Goal: Information Seeking & Learning: Understand process/instructions

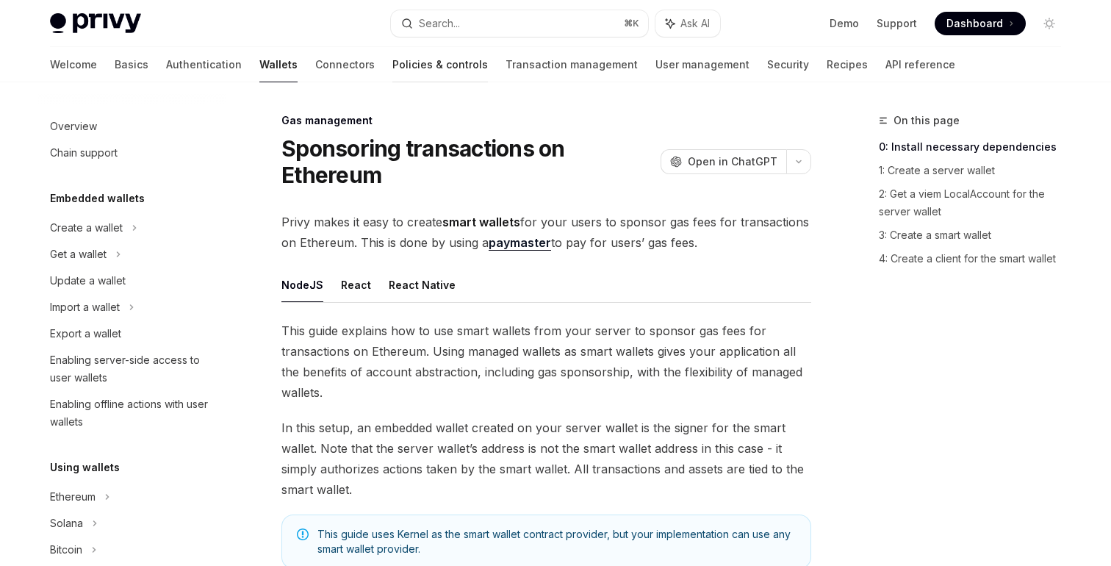
click at [392, 68] on link "Policies & controls" at bounding box center [440, 64] width 96 height 35
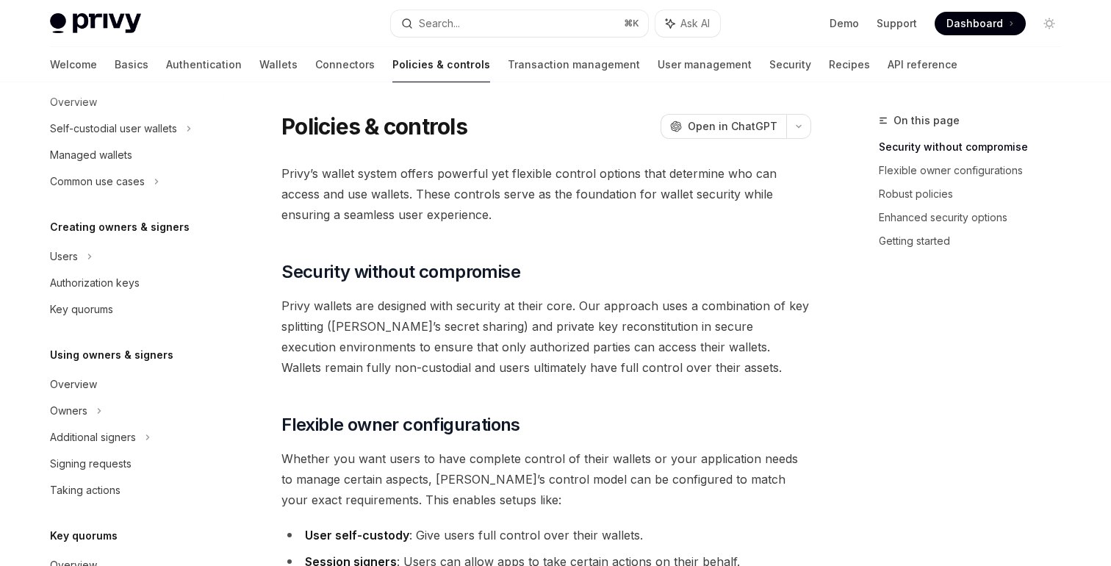
scroll to position [186, 0]
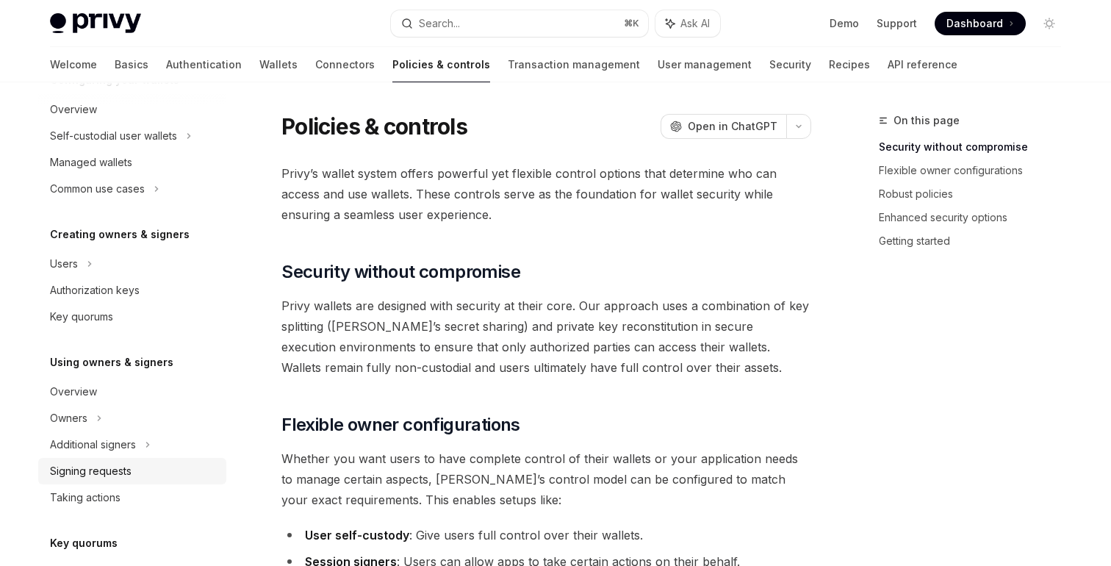
click at [110, 476] on div "Signing requests" at bounding box center [91, 471] width 82 height 18
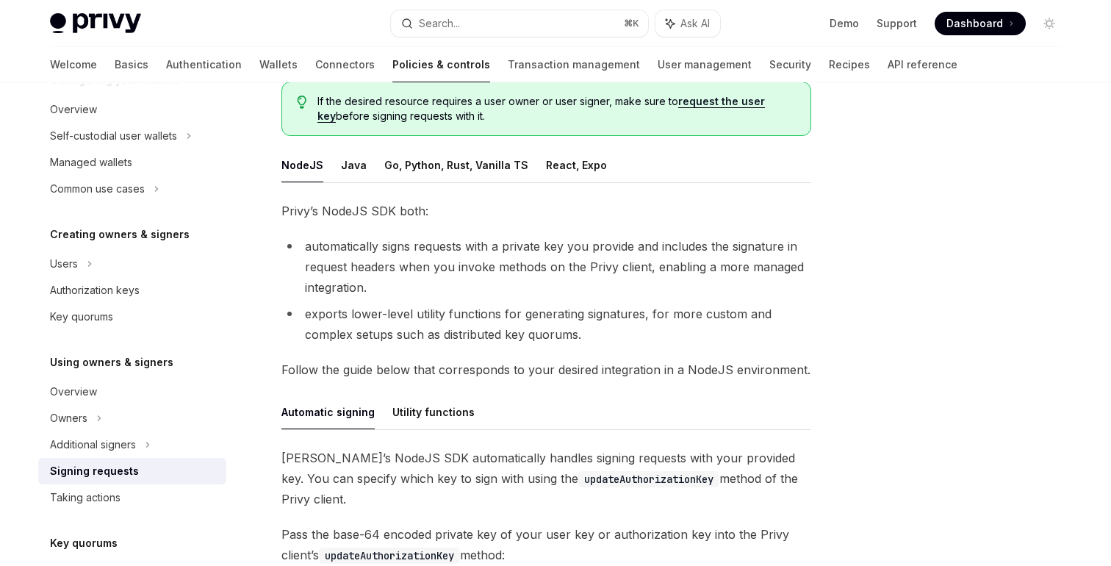
scroll to position [174, 0]
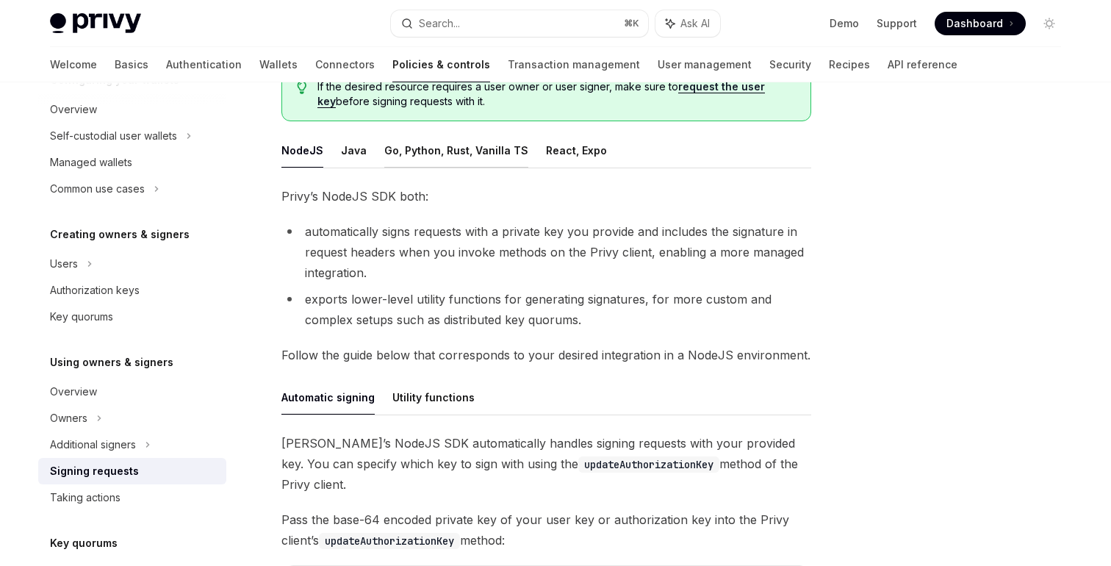
click at [449, 158] on button "Go, Python, Rust, Vanilla TS" at bounding box center [456, 150] width 144 height 35
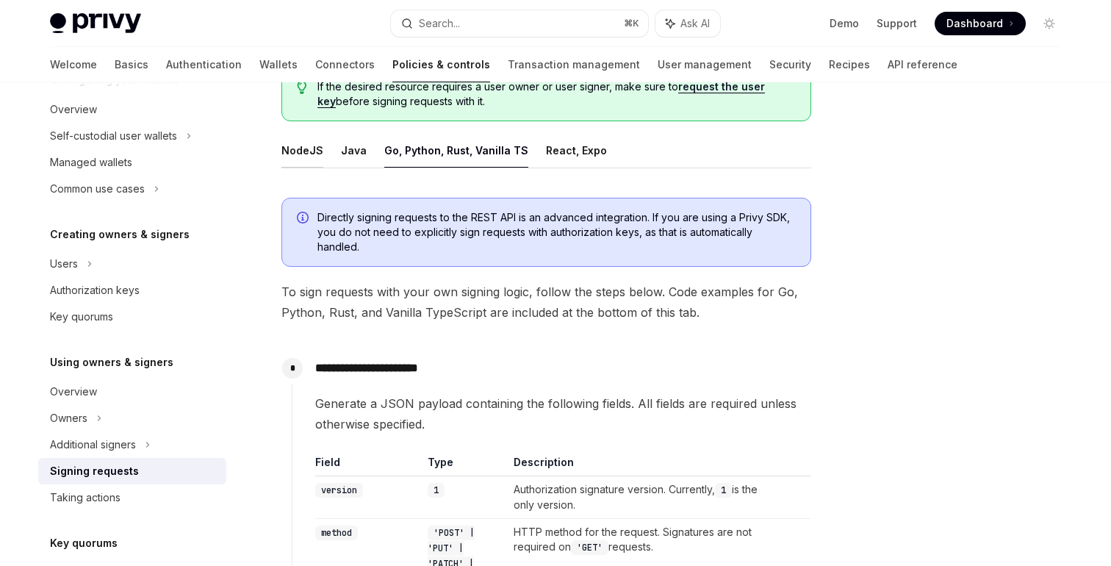
click at [314, 158] on button "NodeJS" at bounding box center [302, 150] width 42 height 35
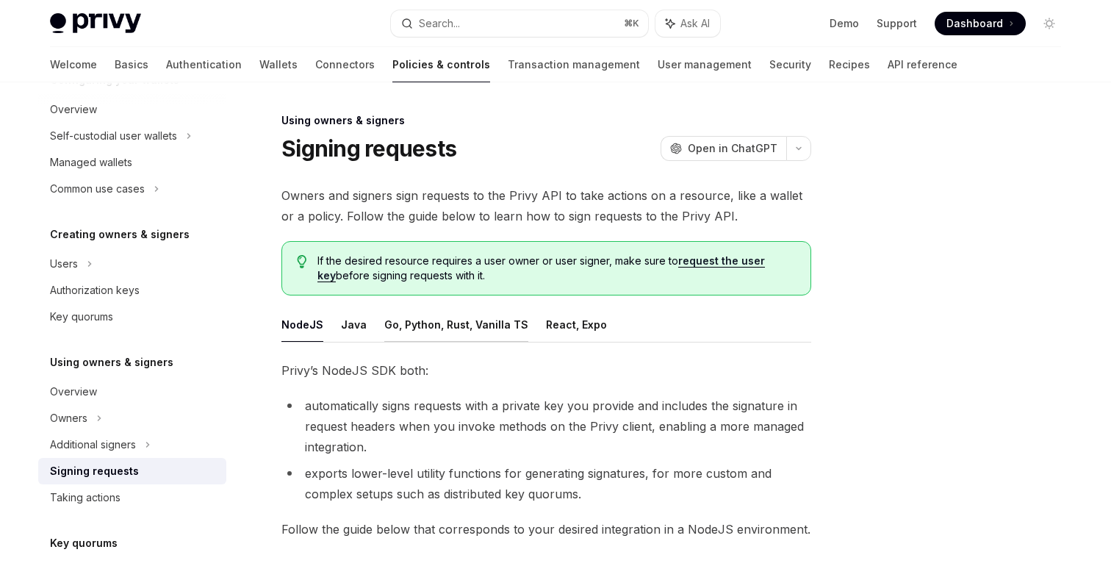
click at [465, 341] on button "Go, Python, Rust, Vanilla TS" at bounding box center [456, 324] width 144 height 35
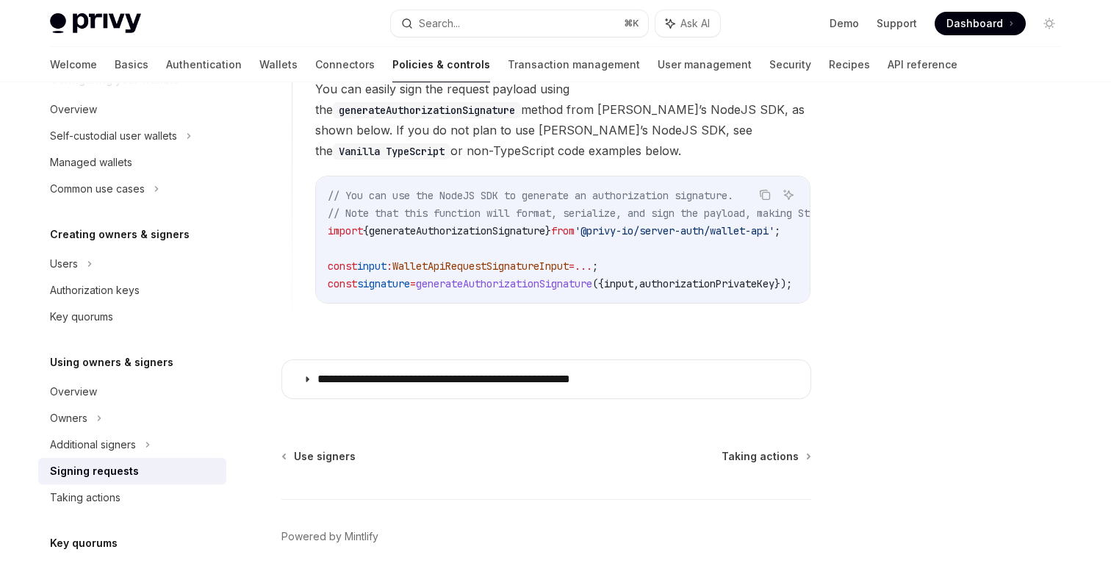
scroll to position [1379, 0]
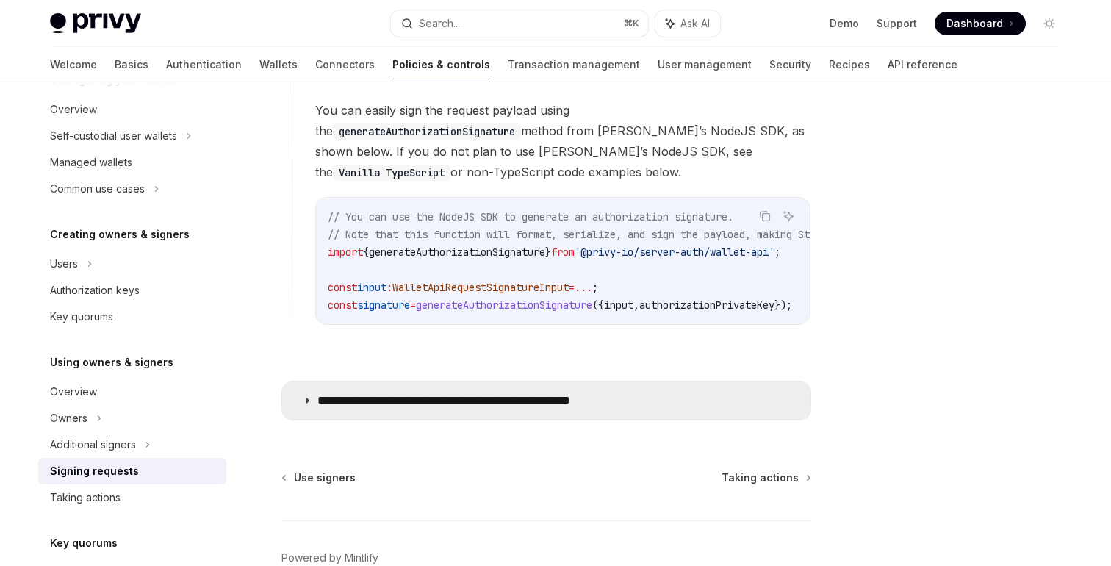
click at [464, 398] on p "**********" at bounding box center [482, 400] width 331 height 15
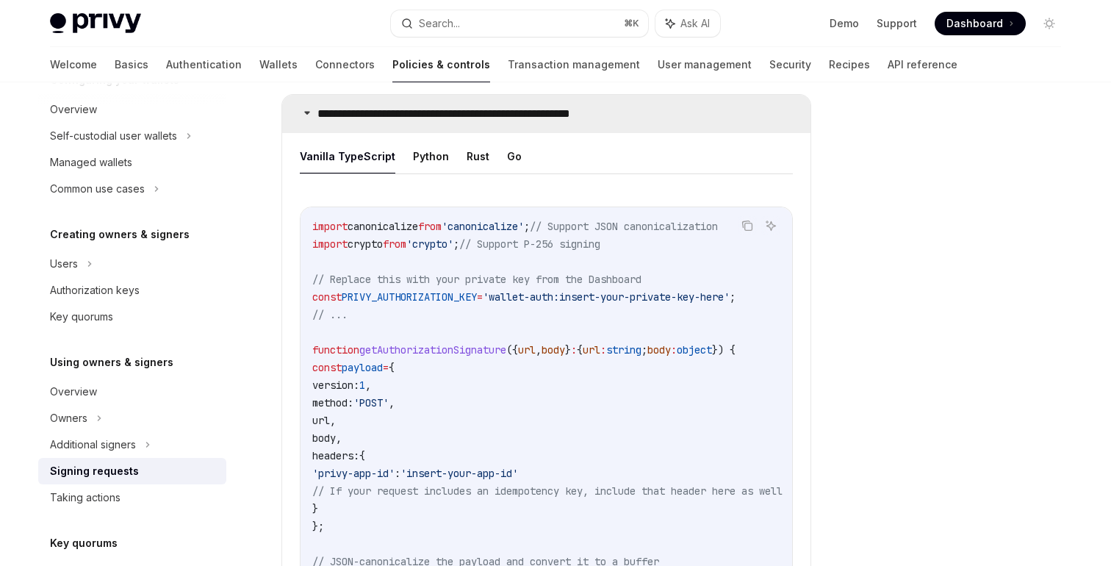
scroll to position [1649, 0]
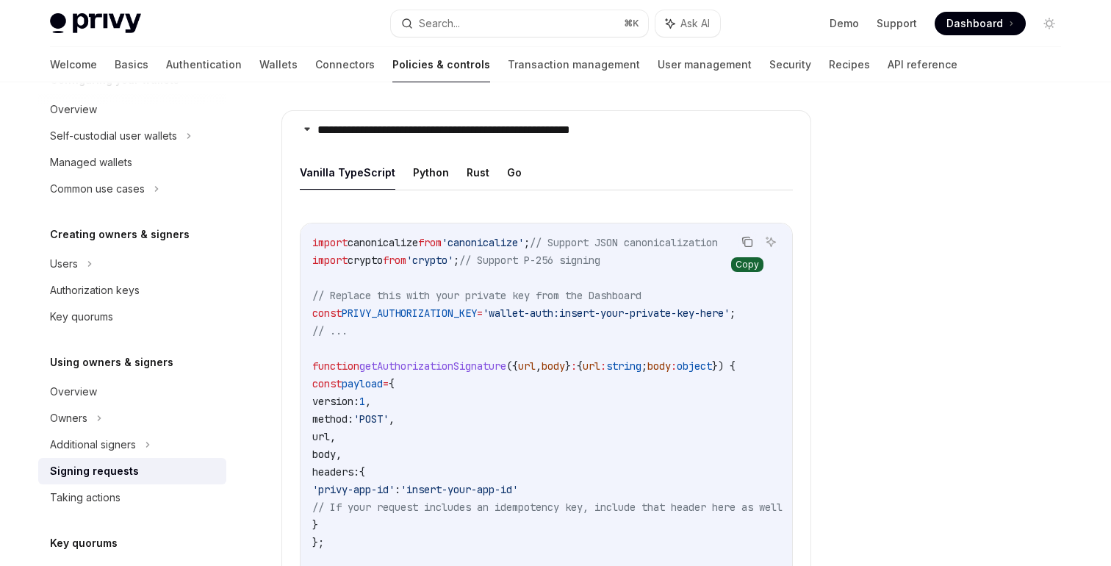
click at [748, 236] on icon "Copy the contents from the code block" at bounding box center [747, 242] width 12 height 12
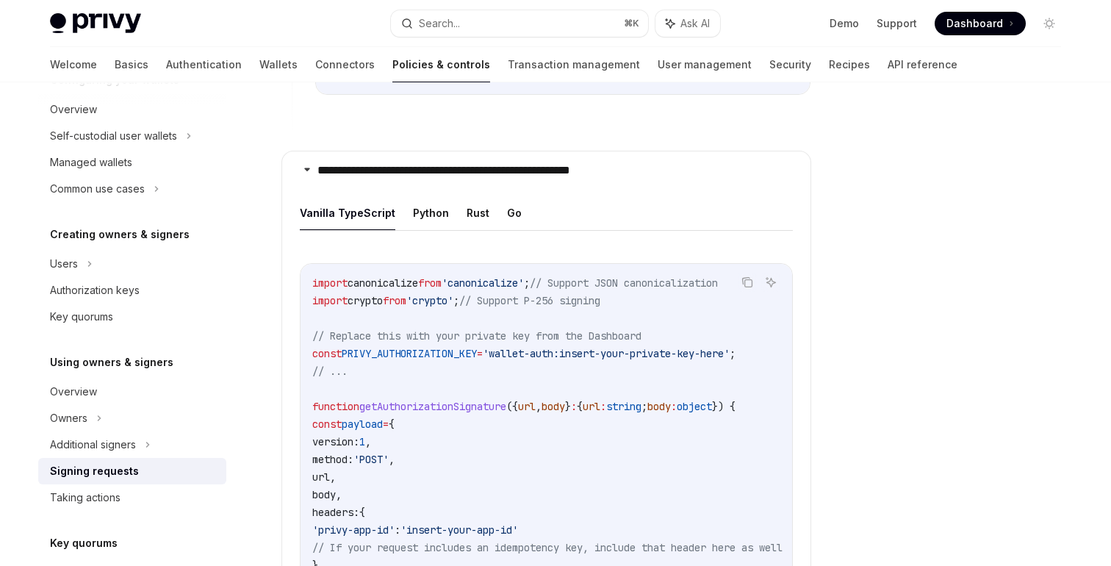
scroll to position [1617, 0]
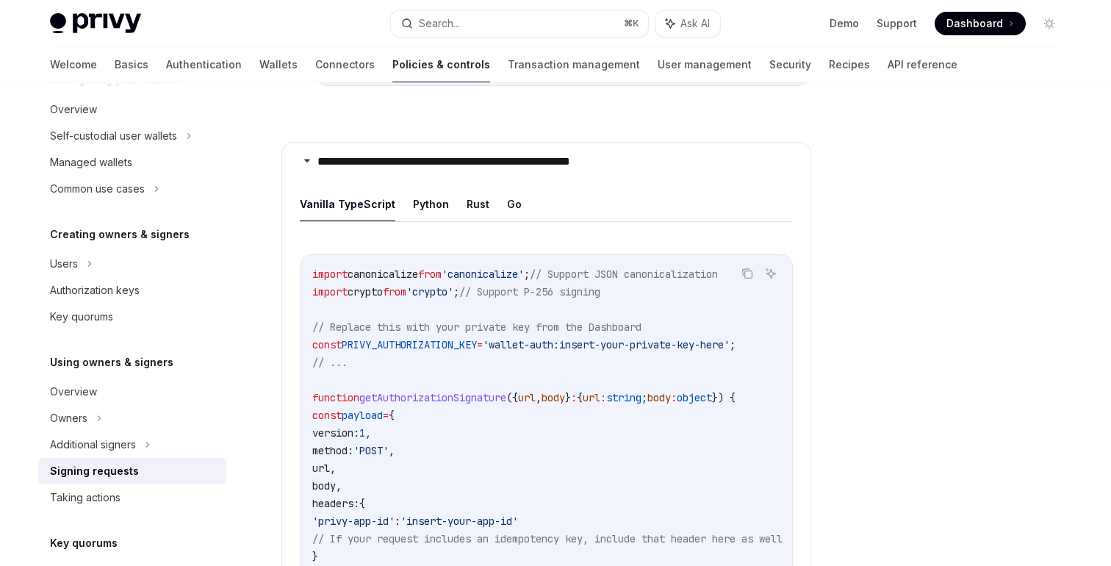
click at [455, 338] on span "PRIVY_AUTHORIZATION_KEY" at bounding box center [409, 344] width 135 height 13
copy span "PRIVY_AUTHORIZATION_KEY"
click at [166, 68] on link "Authentication" at bounding box center [204, 64] width 76 height 35
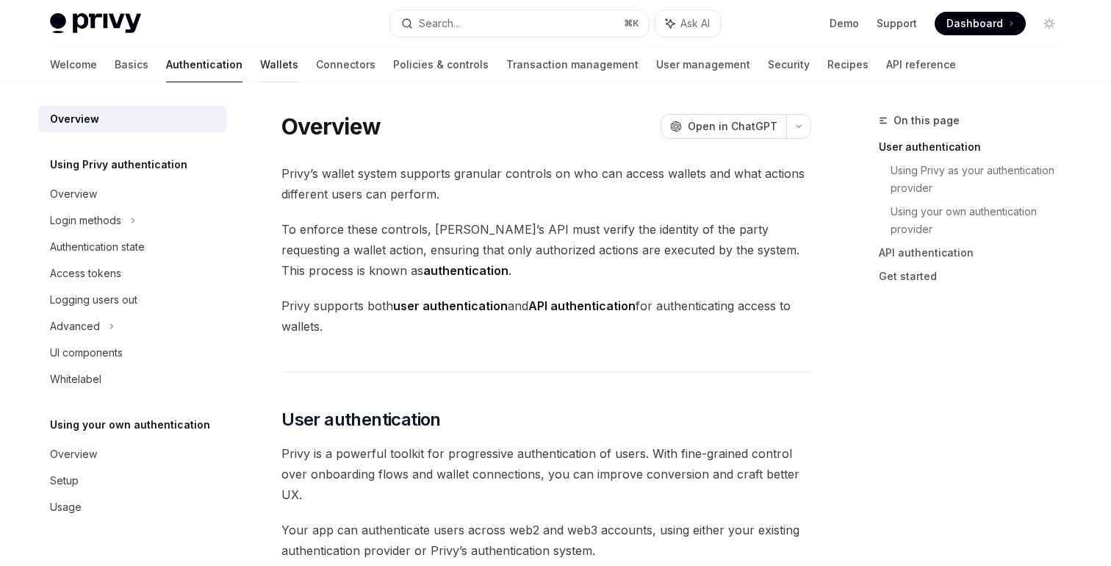
click at [260, 75] on link "Wallets" at bounding box center [279, 64] width 38 height 35
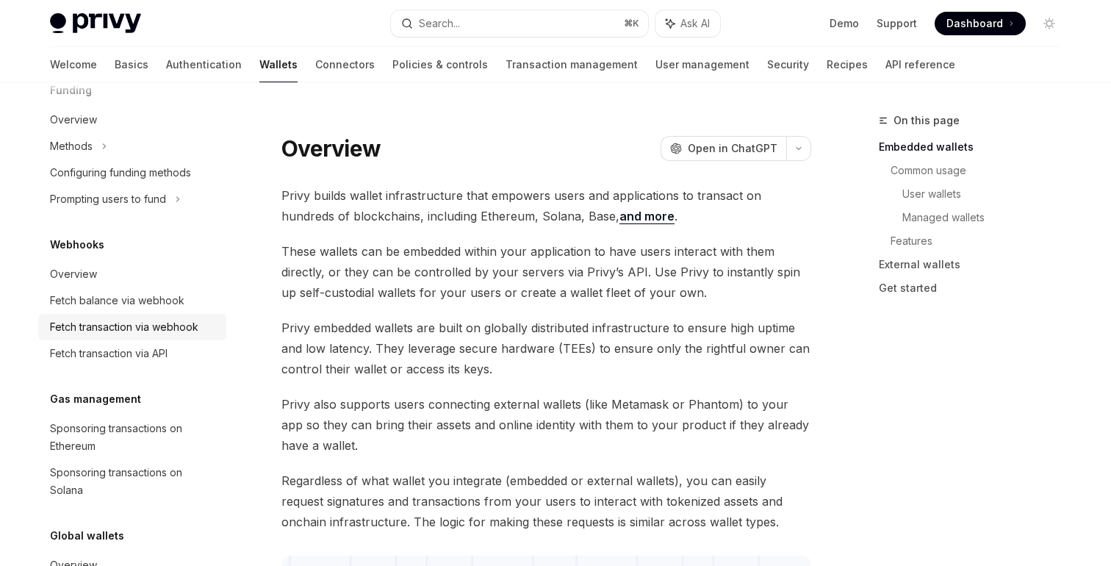
scroll to position [612, 0]
click at [107, 431] on div "Sponsoring transactions on Ethereum" at bounding box center [134, 435] width 168 height 35
type textarea "*"
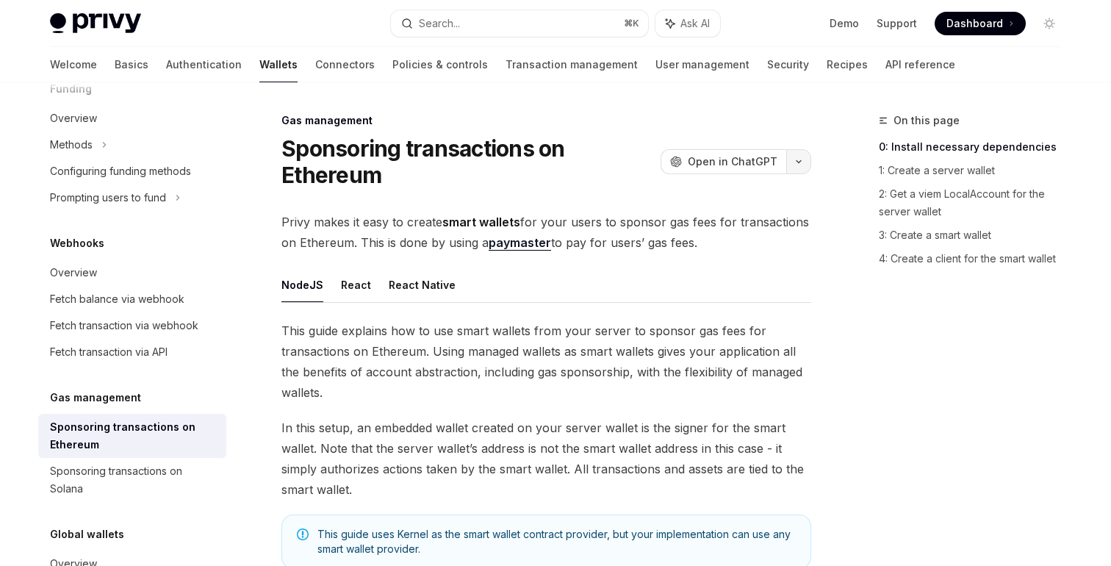
click at [810, 161] on button "button" at bounding box center [798, 161] width 25 height 25
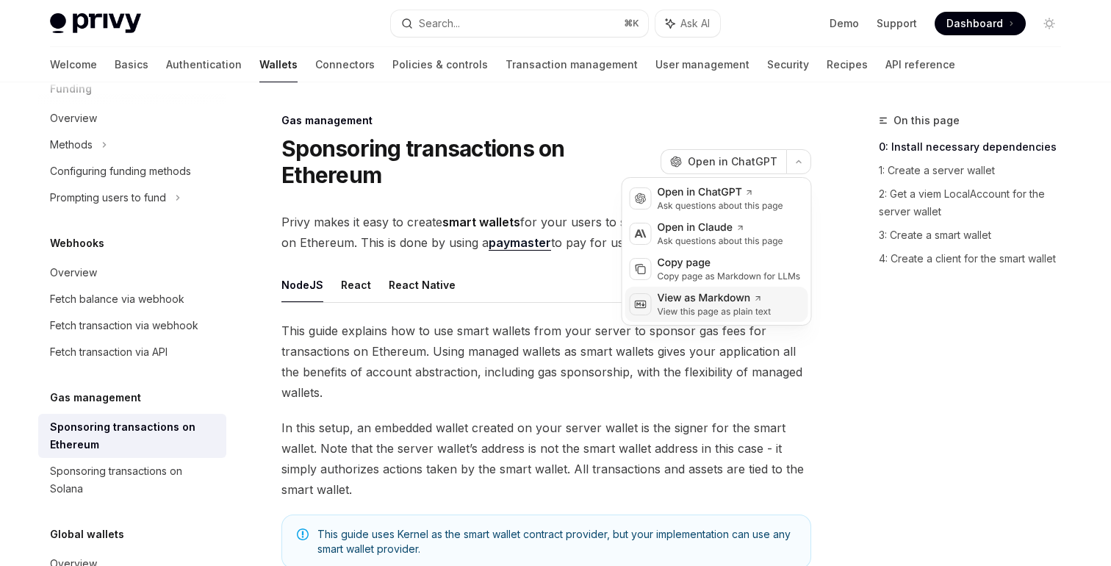
click at [691, 311] on div "View this page as plain text" at bounding box center [715, 312] width 114 height 12
click at [797, 157] on button "button" at bounding box center [798, 161] width 25 height 25
